Goal: Information Seeking & Learning: Understand process/instructions

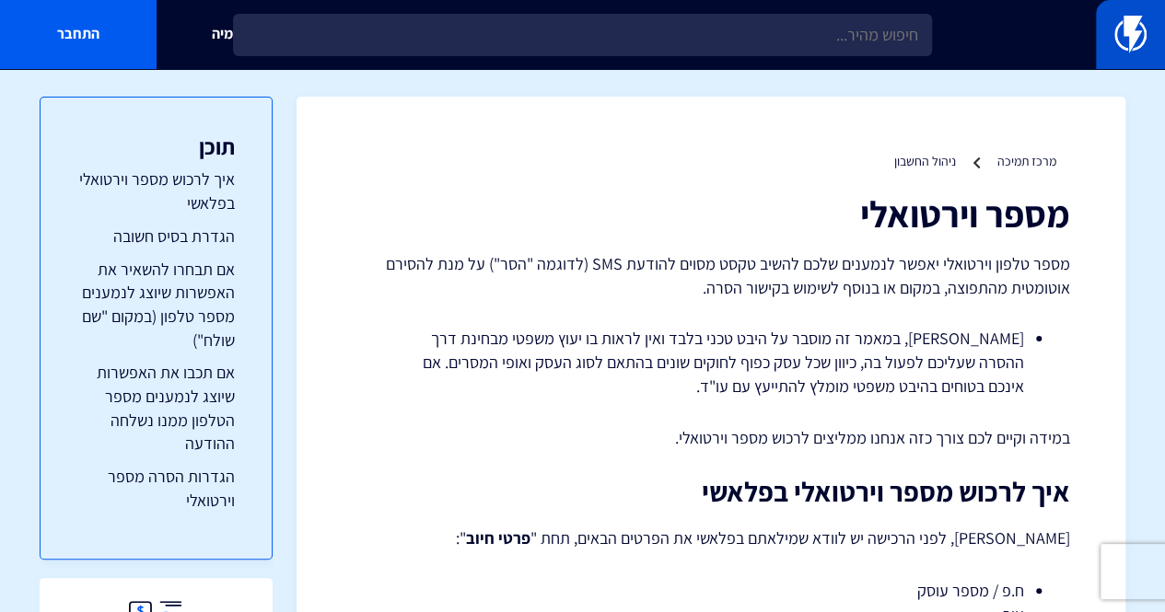
click at [1120, 34] on img at bounding box center [1130, 34] width 32 height 37
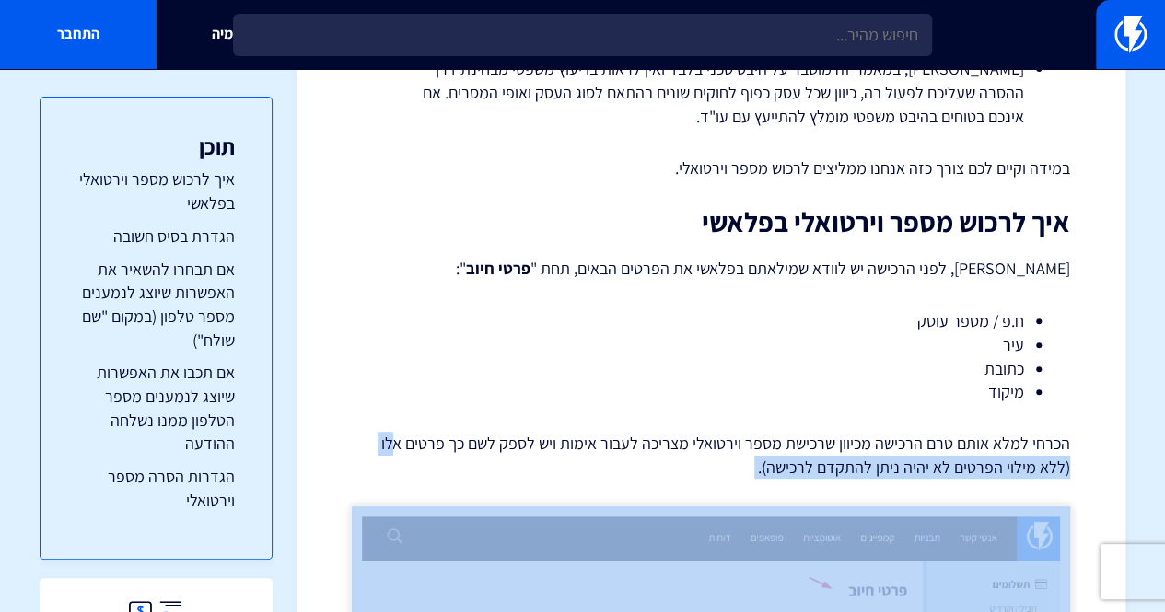
scroll to position [276, 0]
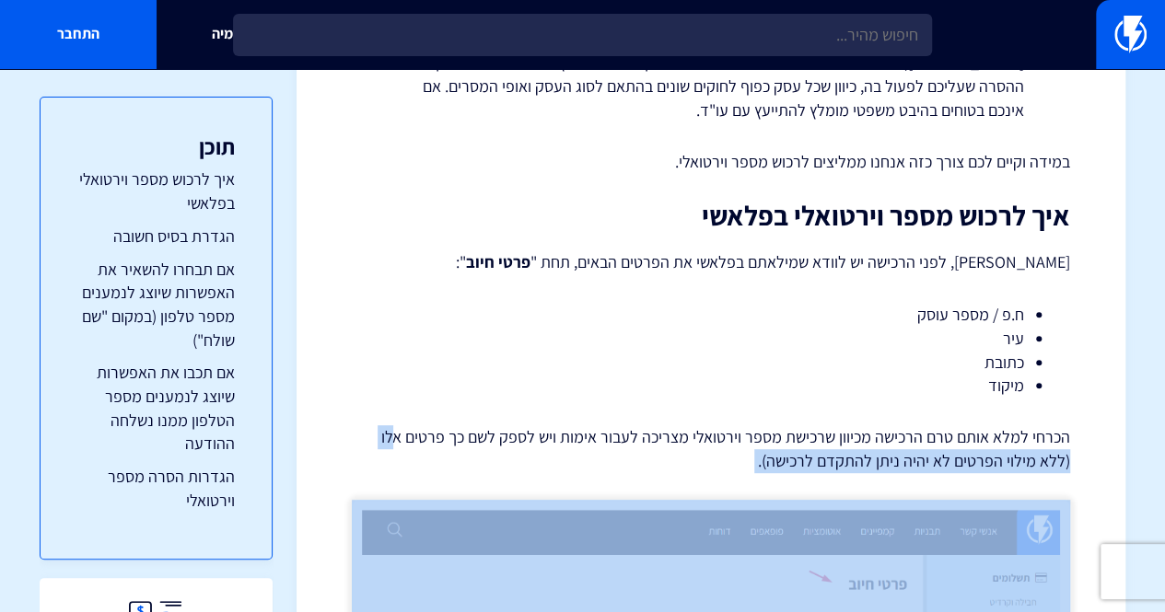
drag, startPoint x: 640, startPoint y: 294, endPoint x: 935, endPoint y: 347, distance: 299.5
click at [932, 347] on li "עיר" at bounding box center [711, 339] width 626 height 24
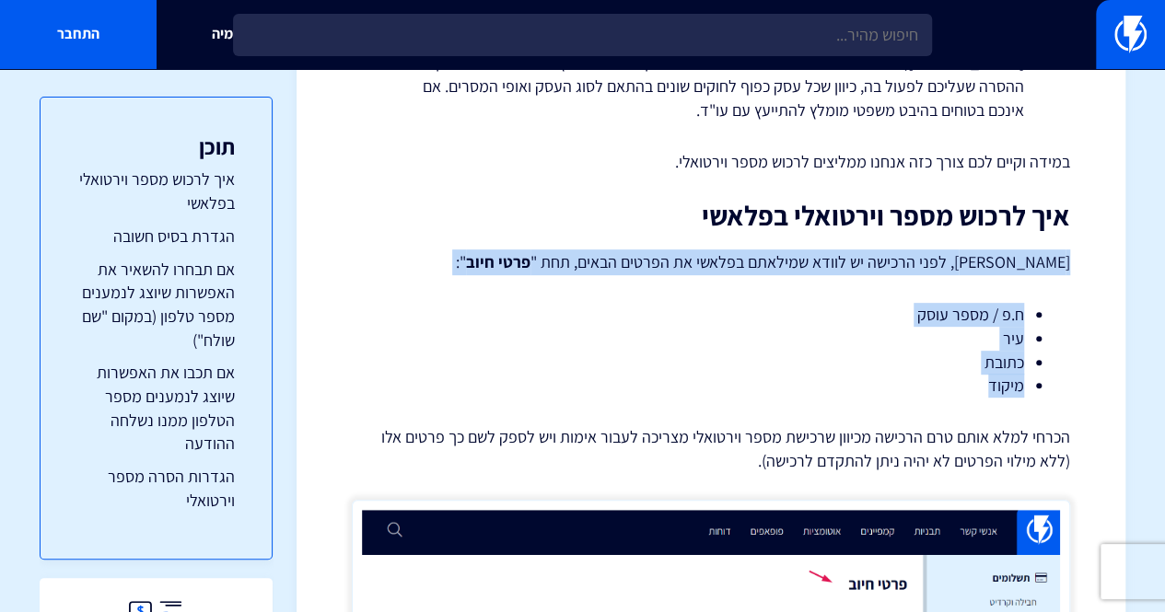
drag, startPoint x: 963, startPoint y: 391, endPoint x: 1096, endPoint y: 272, distance: 178.6
copy div "שימו לב, לפני הרכישה יש לוודא שמילאתם בפלאשי את הפרטים הבאים, תחת " פרטי חיוב "…"
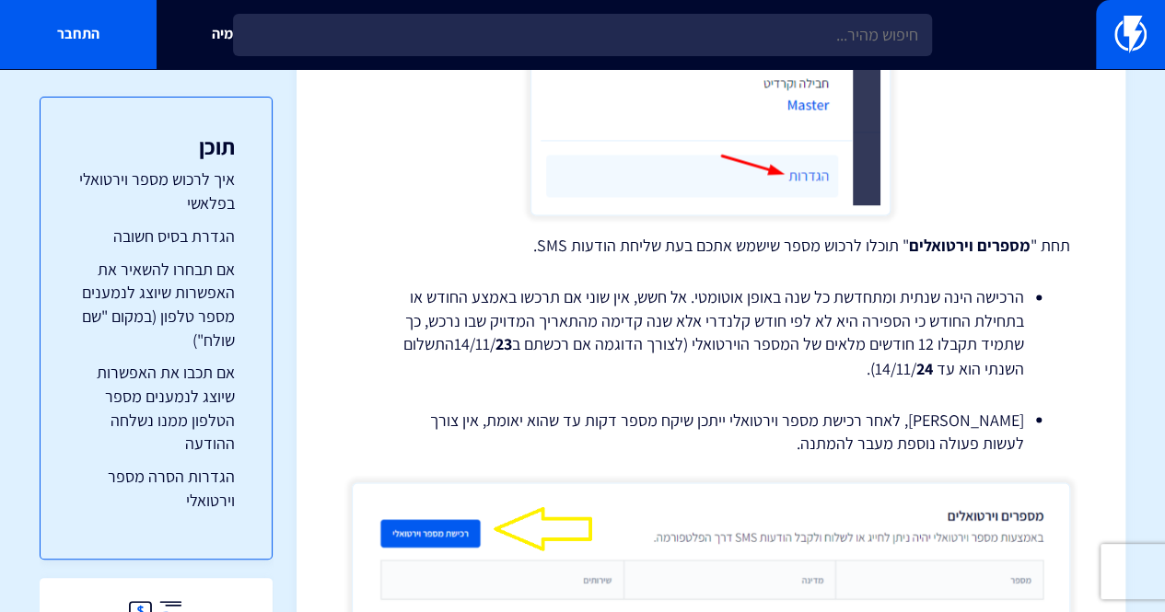
scroll to position [1381, 0]
